Goal: Task Accomplishment & Management: Manage account settings

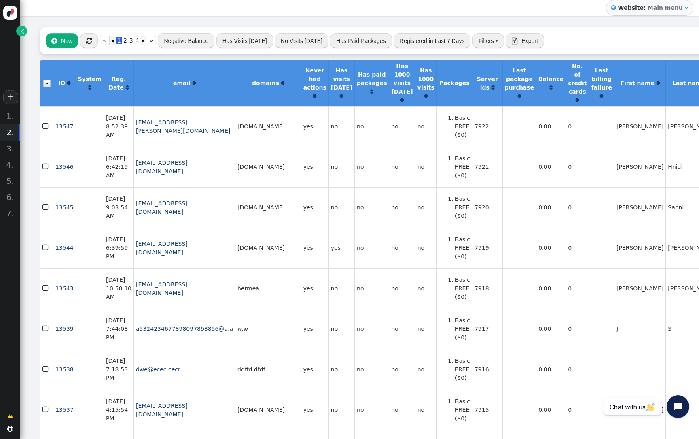
click at [84, 42] on button "" at bounding box center [89, 40] width 18 height 15
click at [19, 32] on link "" at bounding box center [21, 30] width 11 height 11
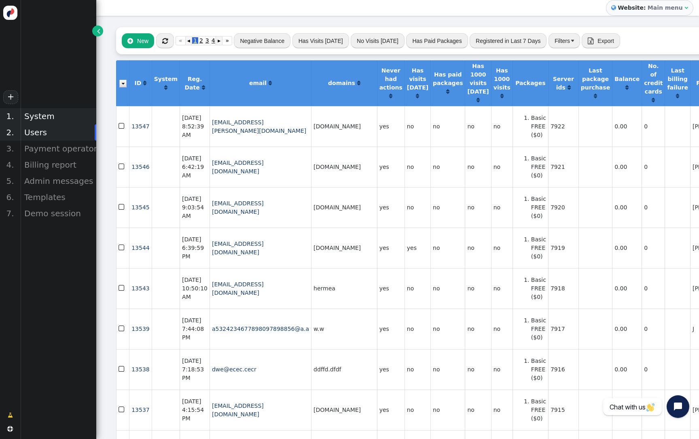
click at [43, 117] on div "System" at bounding box center [58, 116] width 76 height 16
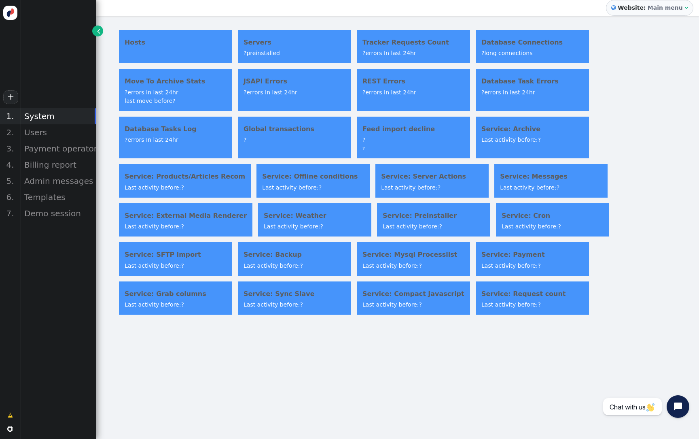
click at [291, 46] on h4 "Servers" at bounding box center [295, 43] width 102 height 10
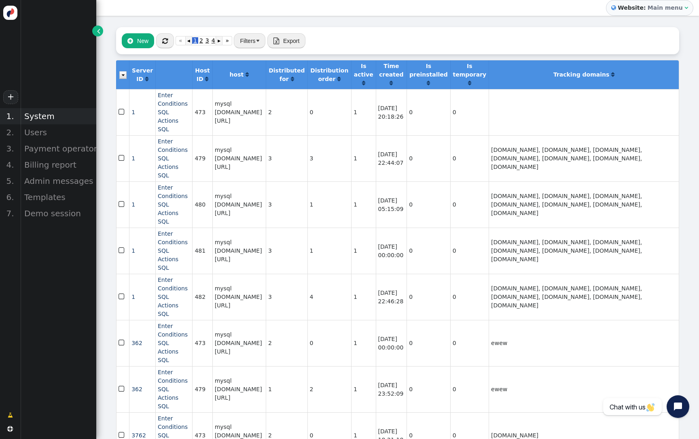
click at [52, 115] on div "System" at bounding box center [58, 116] width 76 height 16
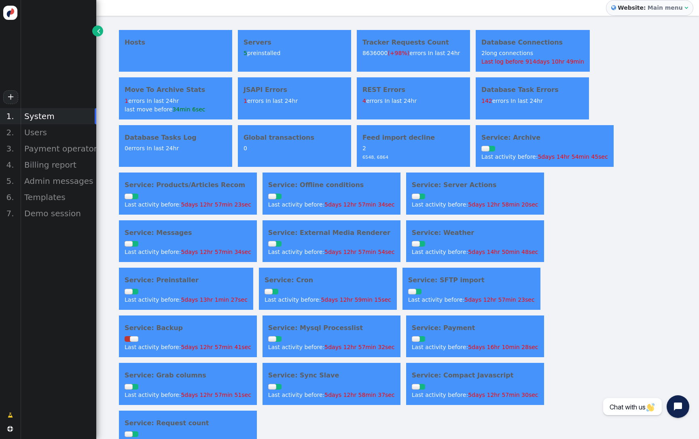
click at [468, 205] on span "5days 12hr 58min 20sec" at bounding box center [503, 204] width 70 height 6
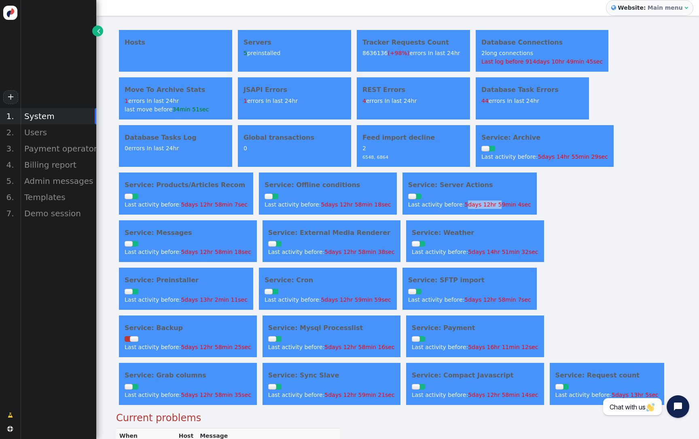
drag, startPoint x: 443, startPoint y: 203, endPoint x: 473, endPoint y: 204, distance: 30.0
click at [473, 204] on span "5days 12hr 59min 4sec" at bounding box center [498, 204] width 66 height 6
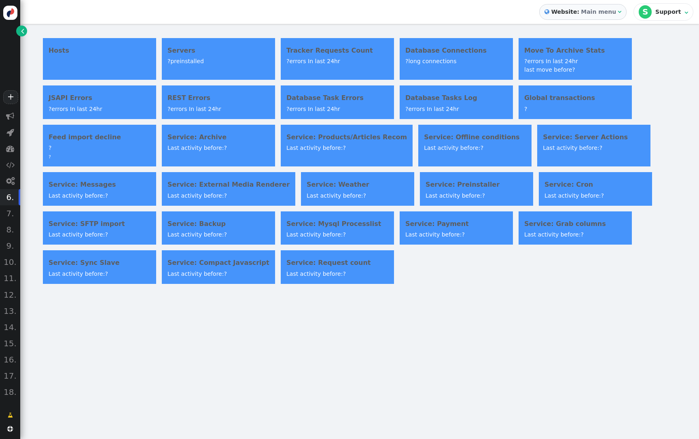
click at [22, 34] on span "" at bounding box center [22, 31] width 3 height 8
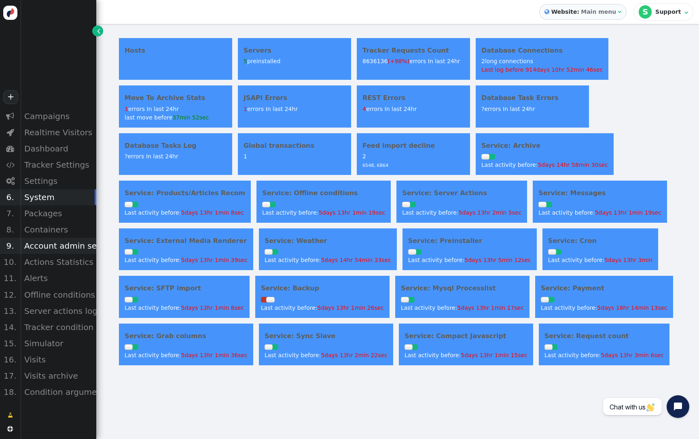
click at [66, 250] on div "Account admin settings" at bounding box center [58, 246] width 76 height 16
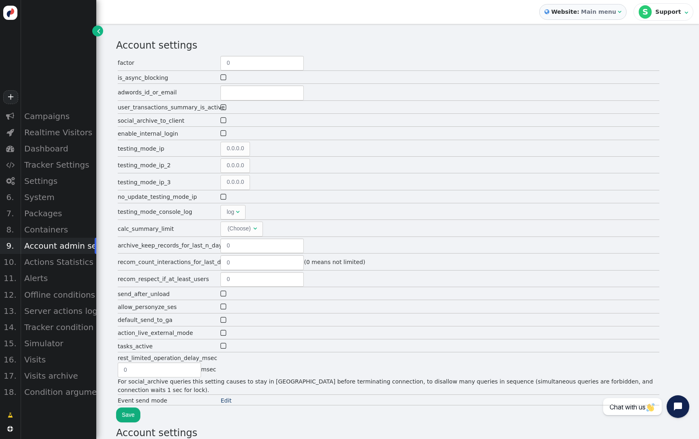
type input "2"
type input "60"
type input "24"
type input "5"
type input "2"
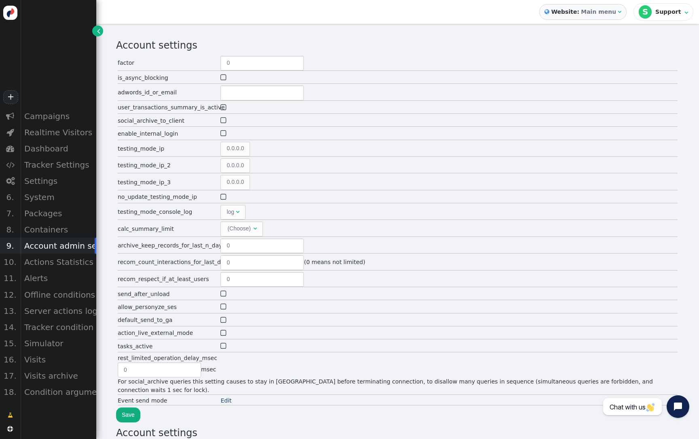
type input "300"
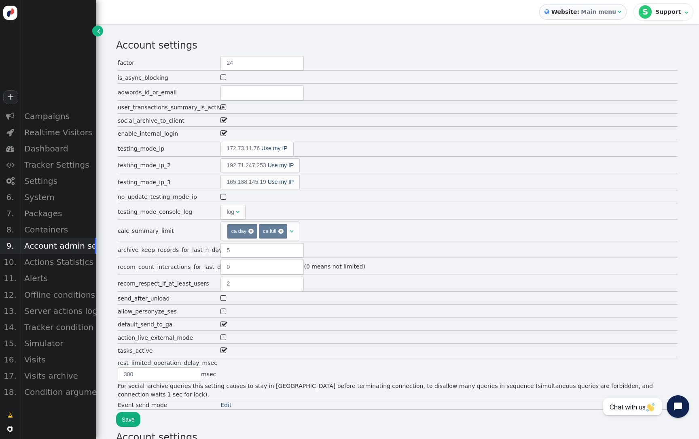
click at [224, 104] on span "" at bounding box center [224, 107] width 7 height 11
click at [49, 185] on div "Settings" at bounding box center [58, 181] width 76 height 16
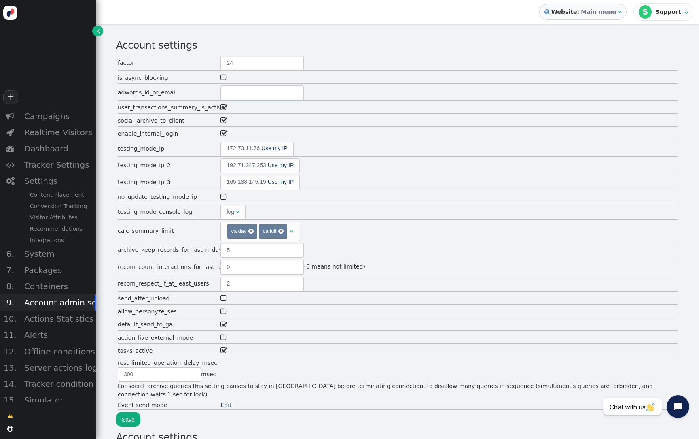
click at [596, 12] on b "Main menu" at bounding box center [598, 11] width 35 height 6
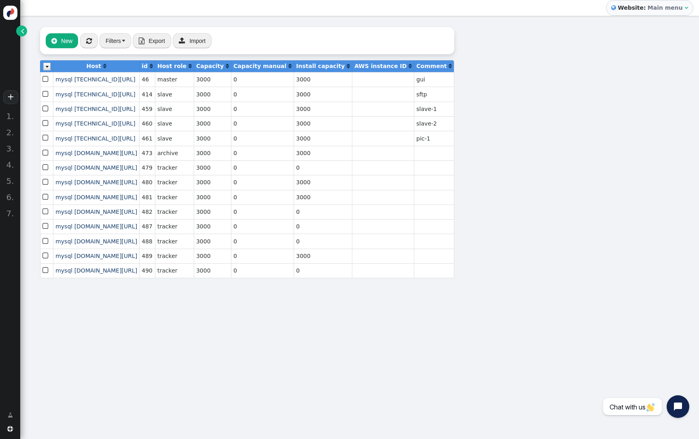
click at [24, 35] on link "" at bounding box center [21, 30] width 11 height 11
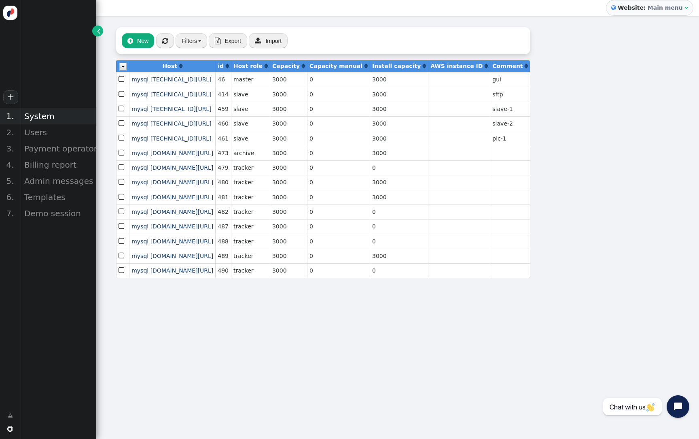
click at [49, 116] on div "System" at bounding box center [58, 116] width 76 height 16
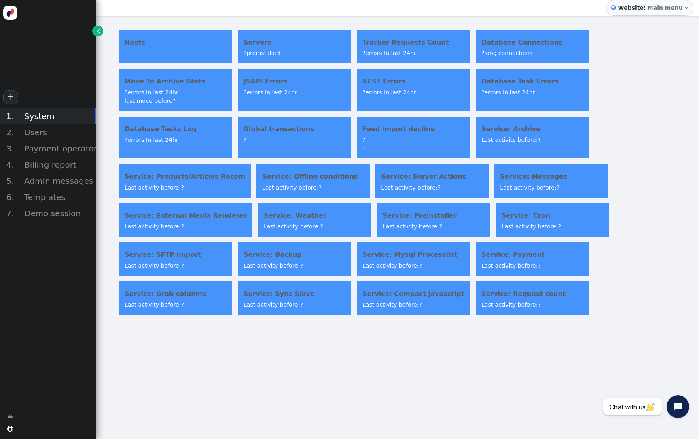
click at [263, 49] on div "Servers ? preinstalled" at bounding box center [294, 46] width 113 height 33
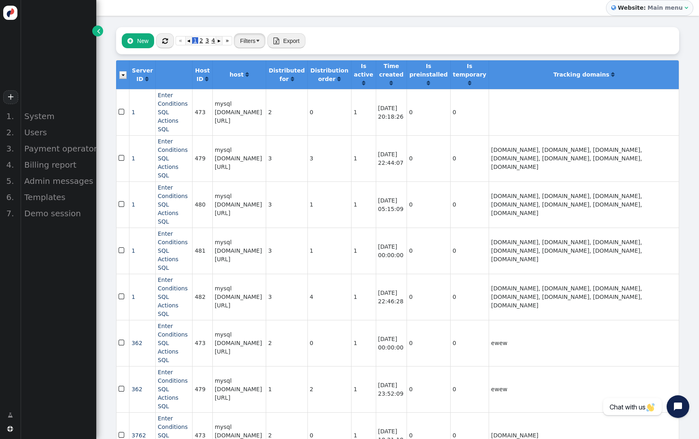
click at [259, 45] on button "Filters" at bounding box center [250, 40] width 32 height 15
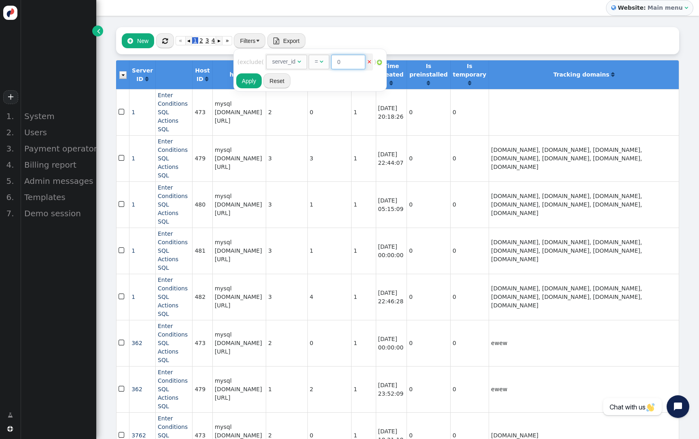
drag, startPoint x: 349, startPoint y: 64, endPoint x: 320, endPoint y: 64, distance: 28.7
click at [320, 64] on div "=  0" at bounding box center [338, 61] width 58 height 8
paste input "7642"
type input "7642"
click at [251, 80] on button "Apply" at bounding box center [248, 80] width 25 height 15
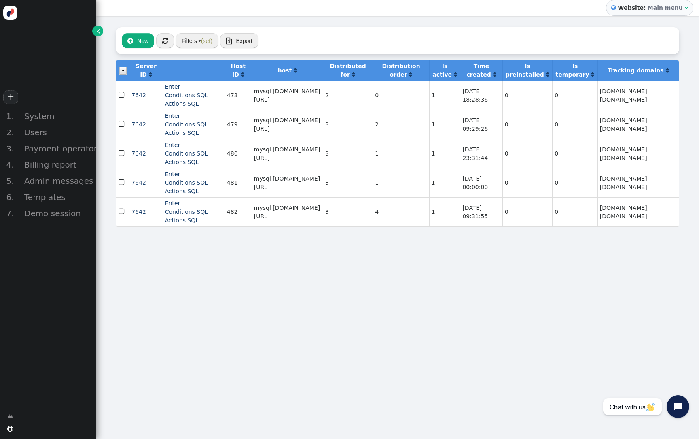
click at [124, 129] on span "" at bounding box center [122, 124] width 7 height 11
click at [123, 159] on span "" at bounding box center [122, 153] width 7 height 11
click at [125, 188] on span "" at bounding box center [122, 182] width 7 height 11
click at [124, 74] on img at bounding box center [122, 71] width 7 height 8
click at [60, 134] on div "Users" at bounding box center [58, 132] width 76 height 16
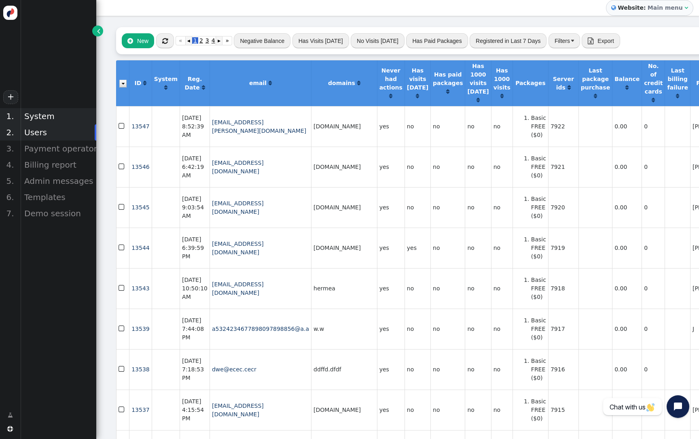
click at [53, 121] on div "System" at bounding box center [58, 116] width 76 height 16
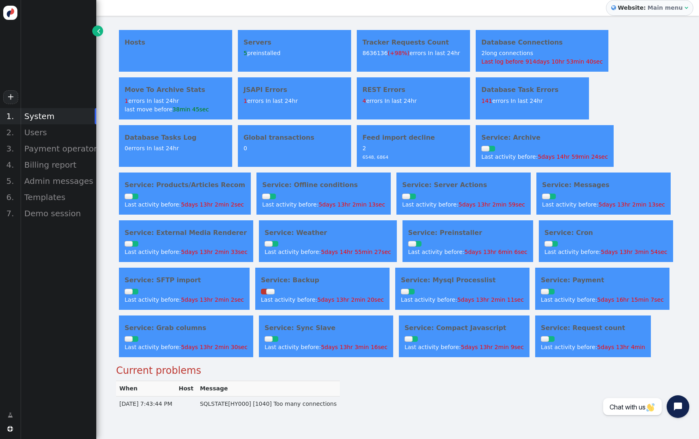
click at [269, 60] on div "Servers 5 preinstalled" at bounding box center [294, 51] width 113 height 42
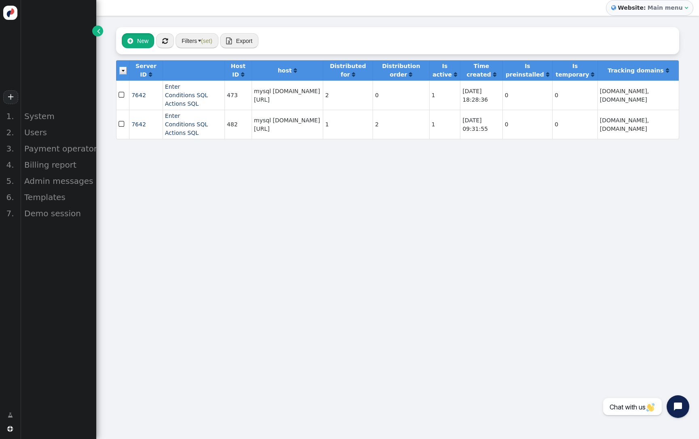
click at [147, 42] on button " New" at bounding box center [138, 40] width 32 height 15
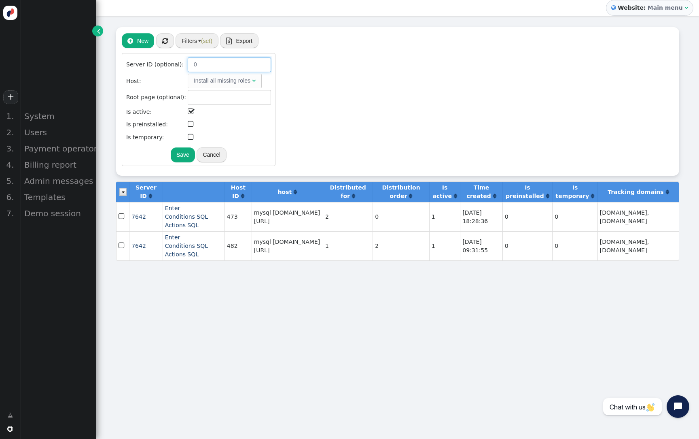
click at [193, 64] on input "0" at bounding box center [229, 64] width 83 height 15
paste input "7642"
click at [215, 83] on div "Install all missing roles" at bounding box center [222, 80] width 57 height 8
type input "7642"
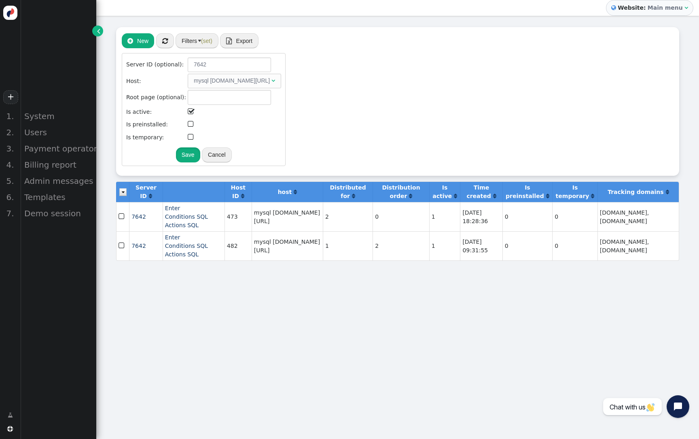
click at [200, 153] on button "Save" at bounding box center [188, 154] width 24 height 15
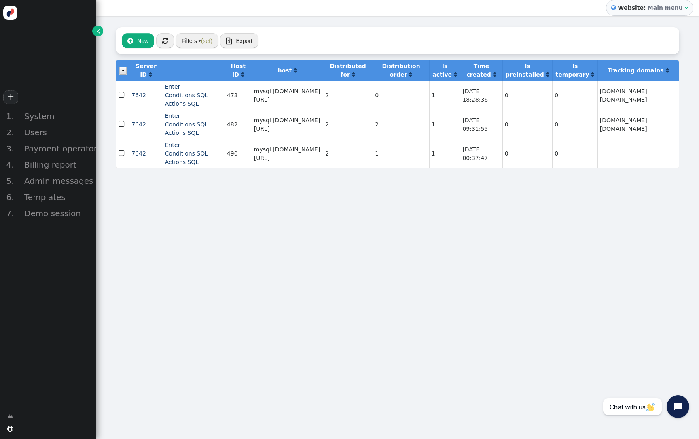
click at [121, 129] on span "" at bounding box center [122, 124] width 7 height 11
click at [123, 74] on img at bounding box center [122, 71] width 7 height 8
click at [142, 40] on button " New" at bounding box center [138, 40] width 32 height 15
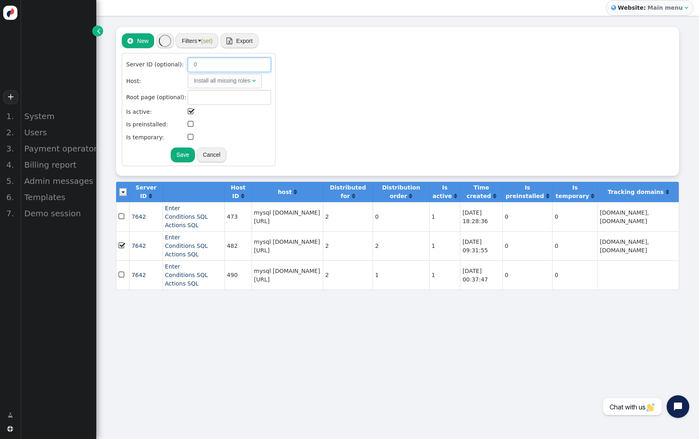
click at [204, 65] on input "0" at bounding box center [229, 64] width 83 height 15
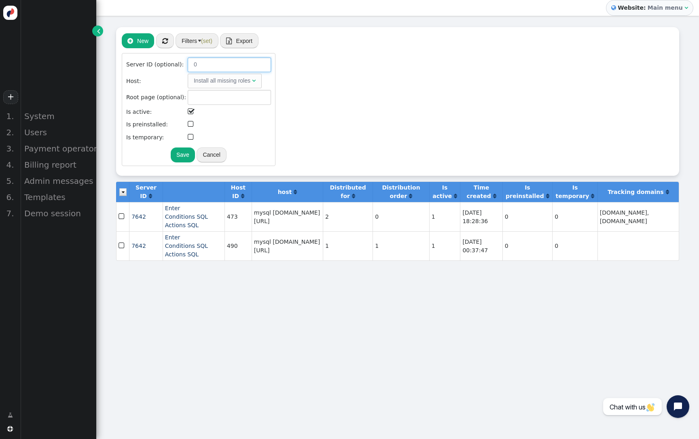
drag, startPoint x: 191, startPoint y: 66, endPoint x: 183, endPoint y: 63, distance: 9.0
click at [188, 64] on input "0" at bounding box center [229, 64] width 83 height 15
click at [221, 81] on div "Install all missing roles" at bounding box center [222, 80] width 57 height 8
type input "7642"
click at [200, 150] on button "Save" at bounding box center [188, 154] width 24 height 15
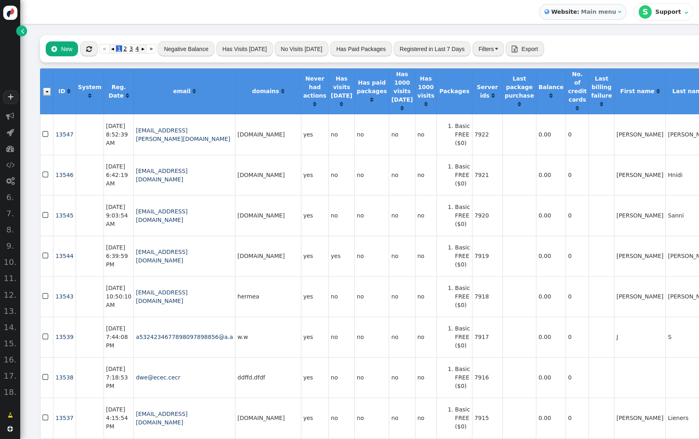
click at [23, 33] on span "" at bounding box center [22, 31] width 3 height 8
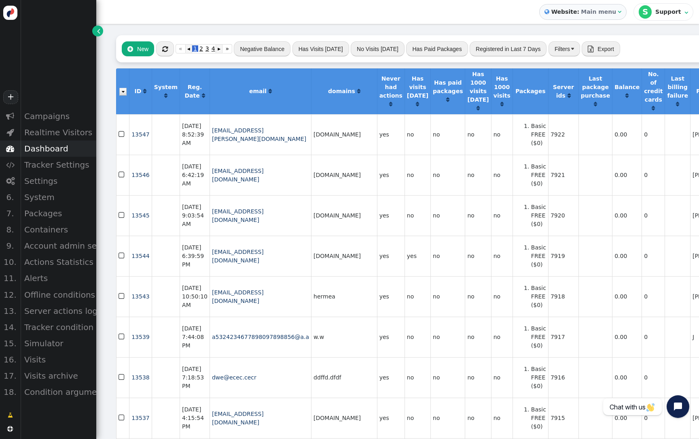
click at [65, 153] on div "Dashboard" at bounding box center [58, 148] width 76 height 16
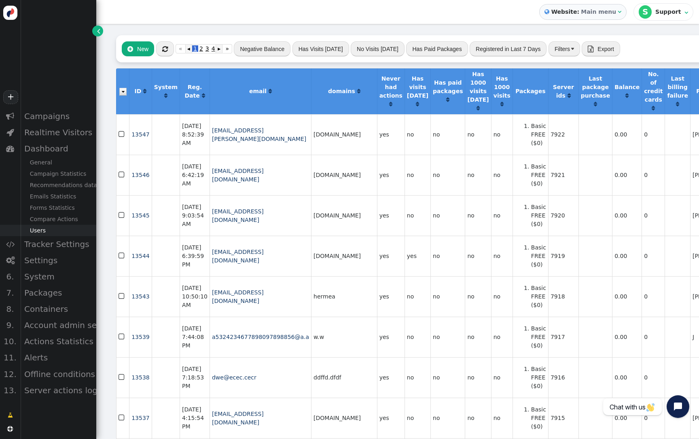
click at [51, 227] on div "Users" at bounding box center [58, 230] width 76 height 11
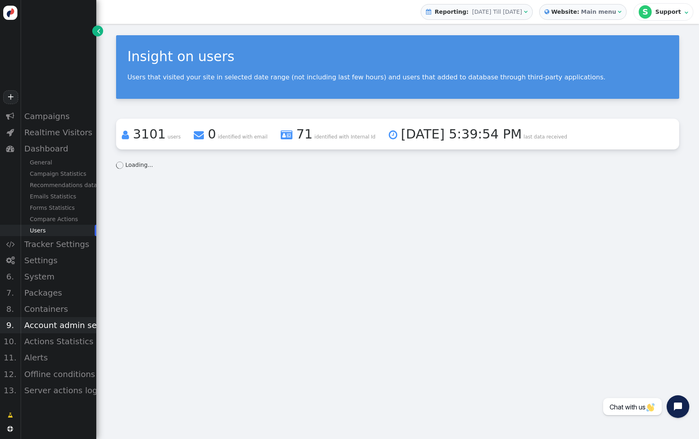
click at [68, 328] on div "Account admin settings" at bounding box center [58, 325] width 76 height 16
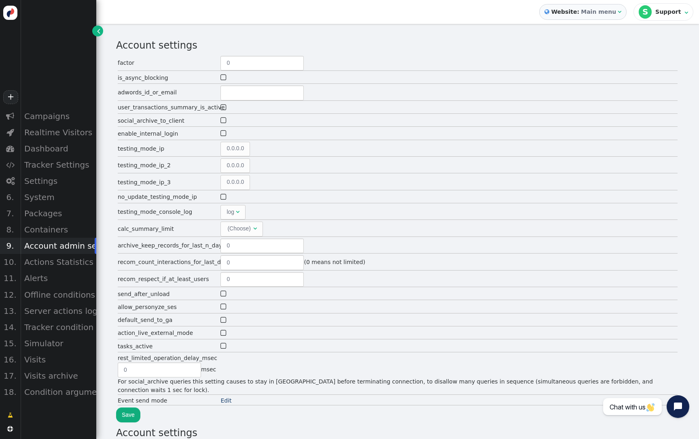
type input "24"
type input "5"
type input "2"
type input "300"
type input "2"
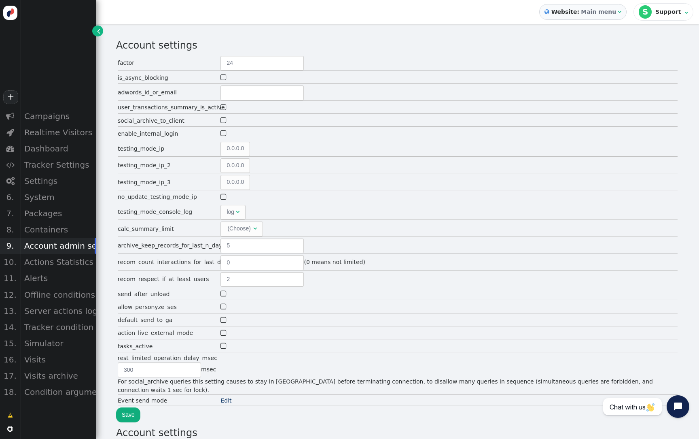
type input "60"
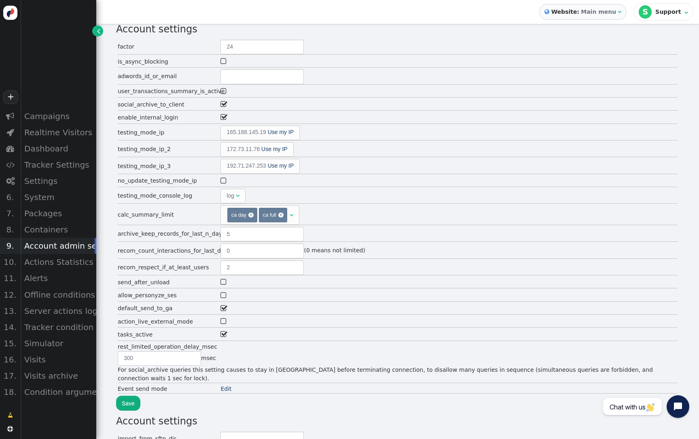
scroll to position [18, 0]
drag, startPoint x: 370, startPoint y: 367, endPoint x: 321, endPoint y: 367, distance: 49.4
click at [321, 367] on div "For social_archive queries this setting causes to stay in [GEOGRAPHIC_DATA] bef…" at bounding box center [398, 372] width 560 height 17
click at [201, 364] on input "300" at bounding box center [159, 356] width 83 height 15
click at [230, 384] on link "Edit" at bounding box center [226, 387] width 11 height 6
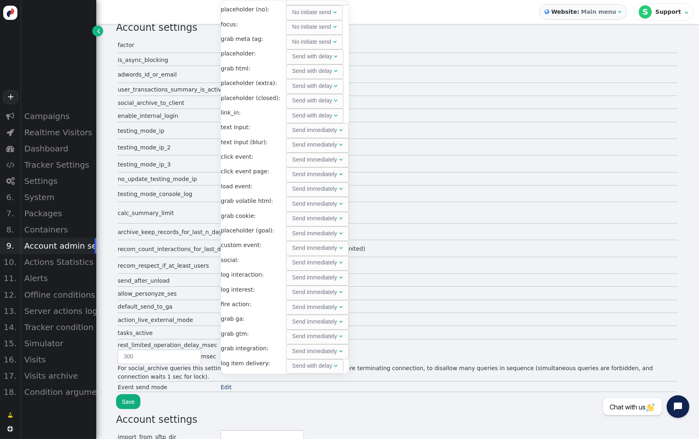
scroll to position [39, 0]
click at [389, 338] on form "Account settings factor 24 is_async_blocking  adwords_id_or_email user_transac…" at bounding box center [397, 214] width 563 height 389
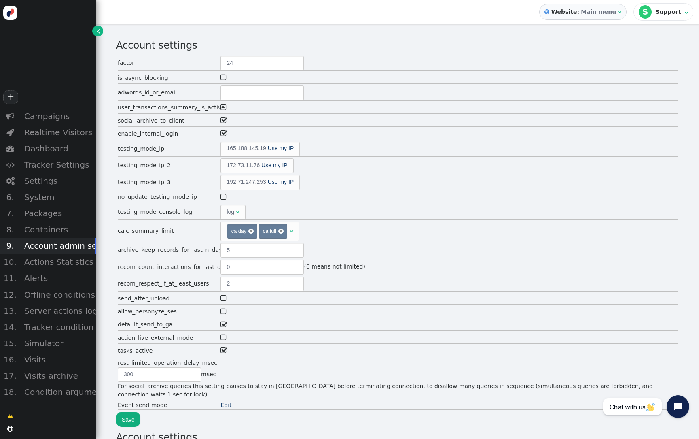
scroll to position [0, 0]
